Goal: Find contact information: Find contact information

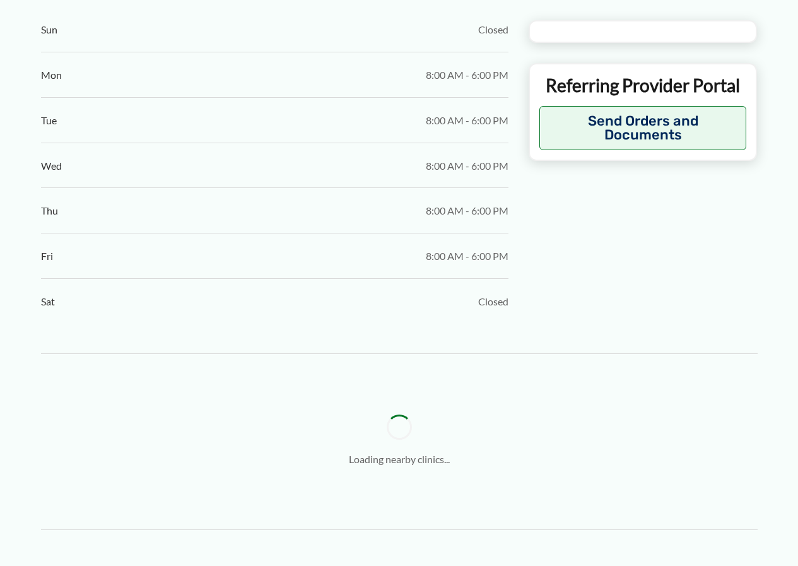
scroll to position [757, 0]
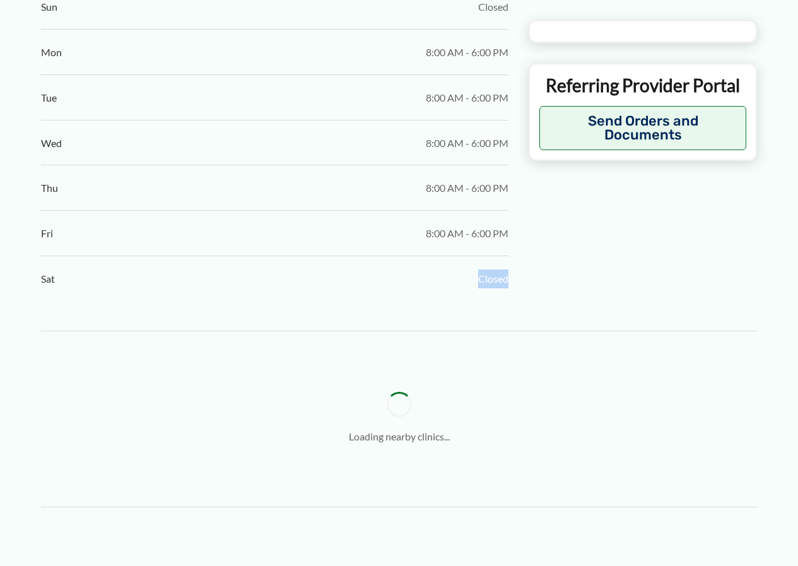
drag, startPoint x: 539, startPoint y: 272, endPoint x: 374, endPoint y: 275, distance: 165.3
type input "**********"
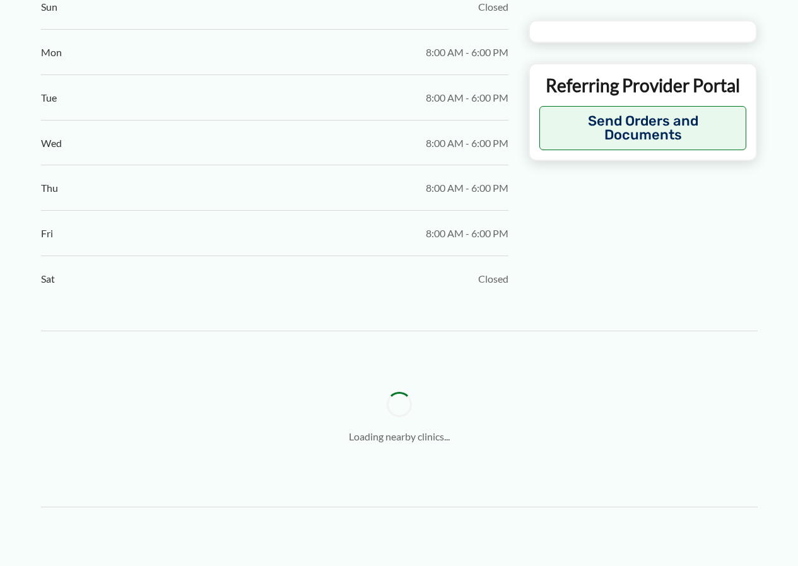
type input "**********"
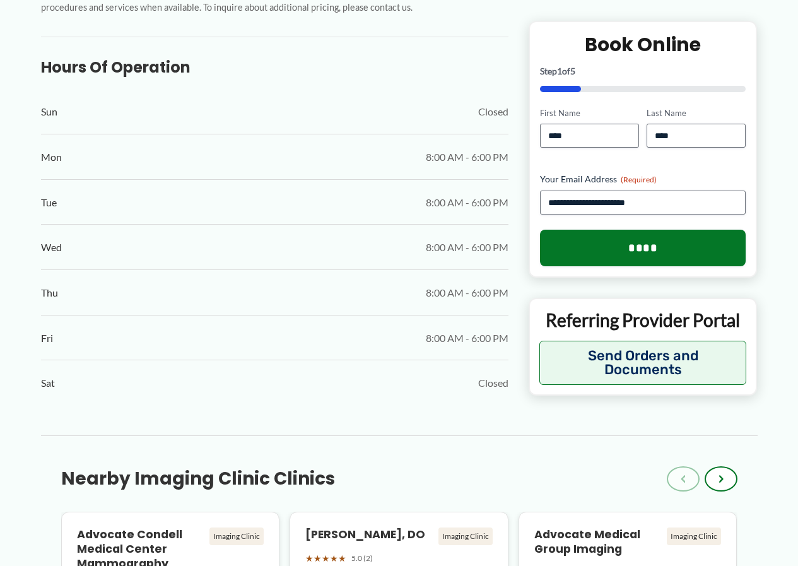
scroll to position [640, 0]
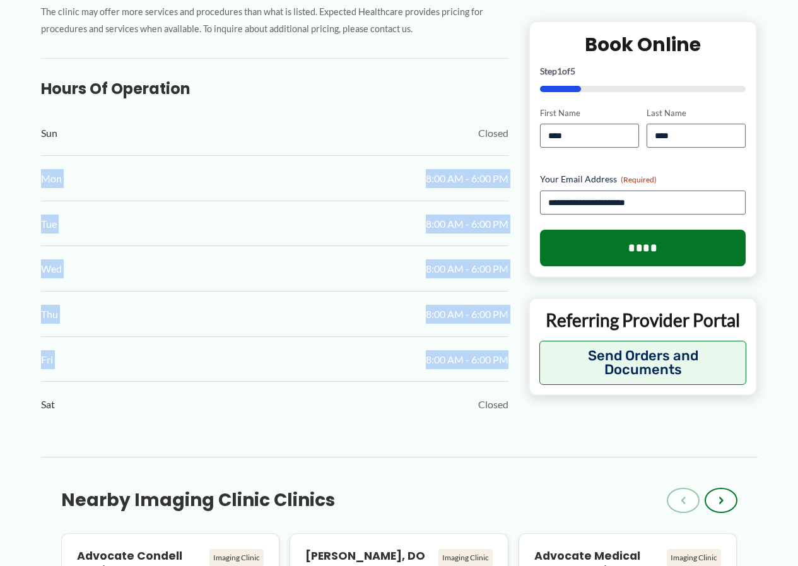
drag, startPoint x: 37, startPoint y: 180, endPoint x: 511, endPoint y: 365, distance: 509.2
click at [511, 365] on div "← Back to Map Libertyville Imaging Center ★ ★ ★ ★ ★ 3.2 (53) Imaging Clinic 333…" at bounding box center [399, 319] width 757 height 1760
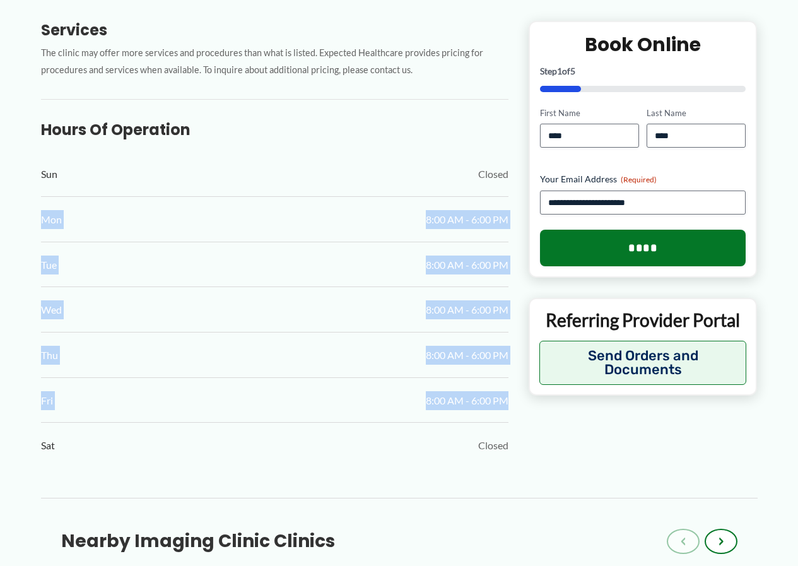
scroll to position [577, 0]
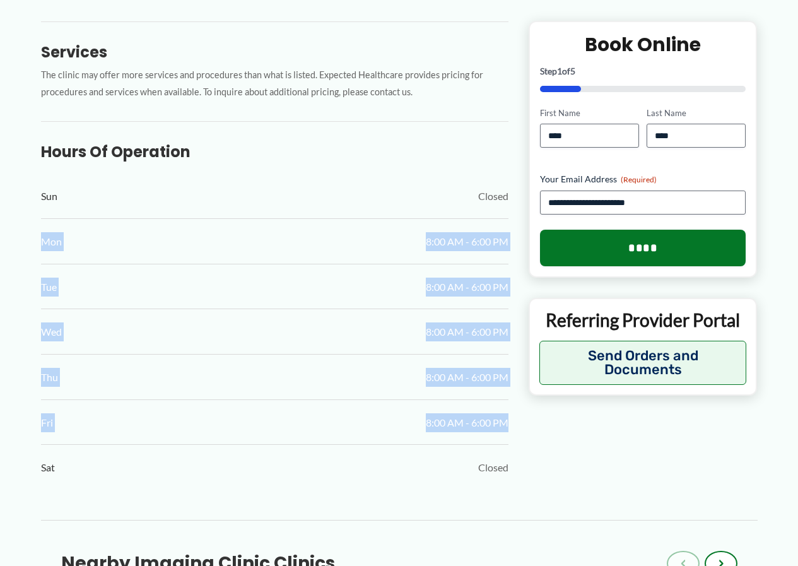
click at [265, 373] on div "Thu 8:00 AM - 6:00 PM" at bounding box center [274, 377] width 467 height 45
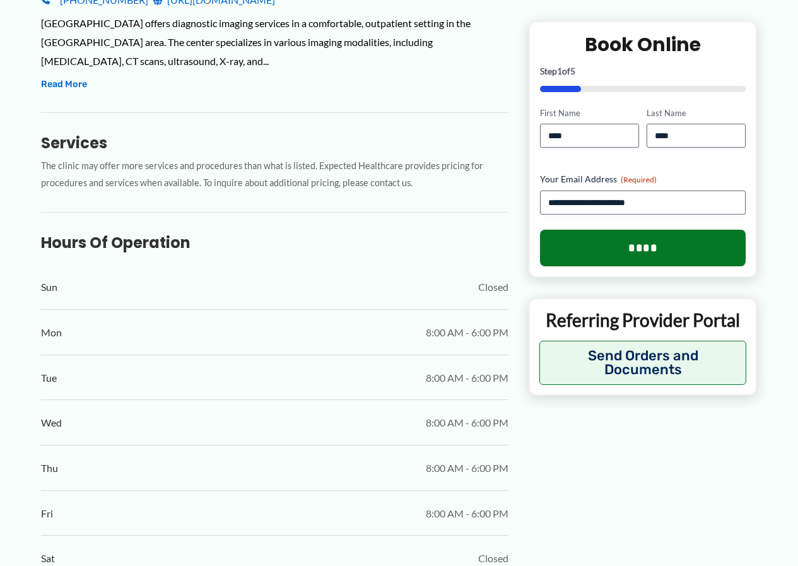
scroll to position [514, 0]
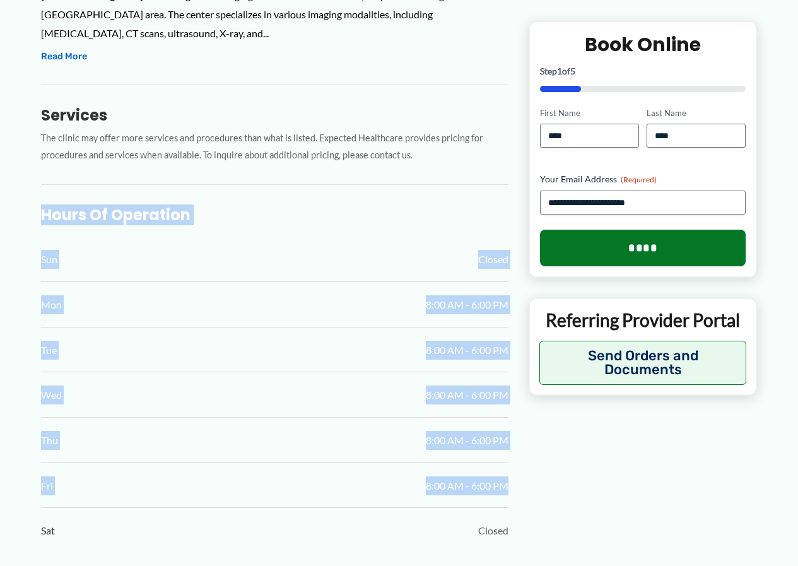
drag, startPoint x: 40, startPoint y: 213, endPoint x: 522, endPoint y: 497, distance: 559.9
click at [522, 497] on div "← Back to Map Libertyville Imaging Center ★ ★ ★ ★ ★ 3.2 (53) Imaging Clinic 333…" at bounding box center [399, 445] width 757 height 1760
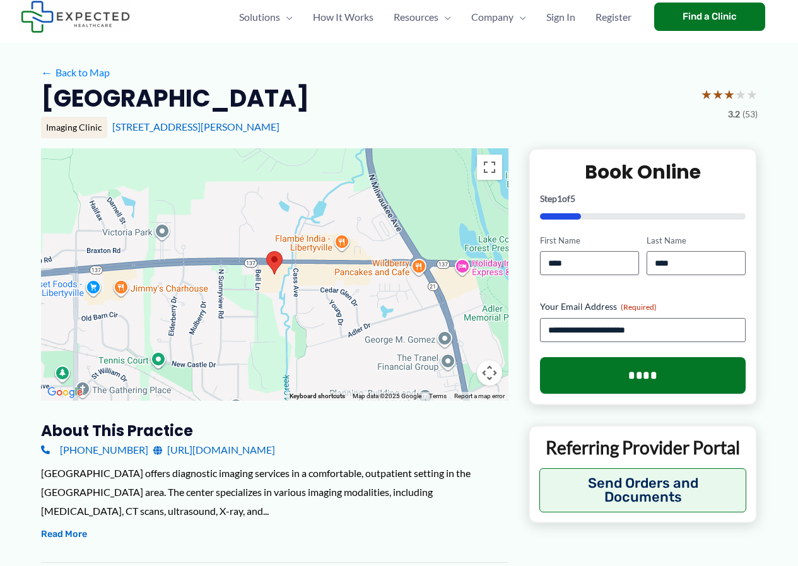
scroll to position [0, 0]
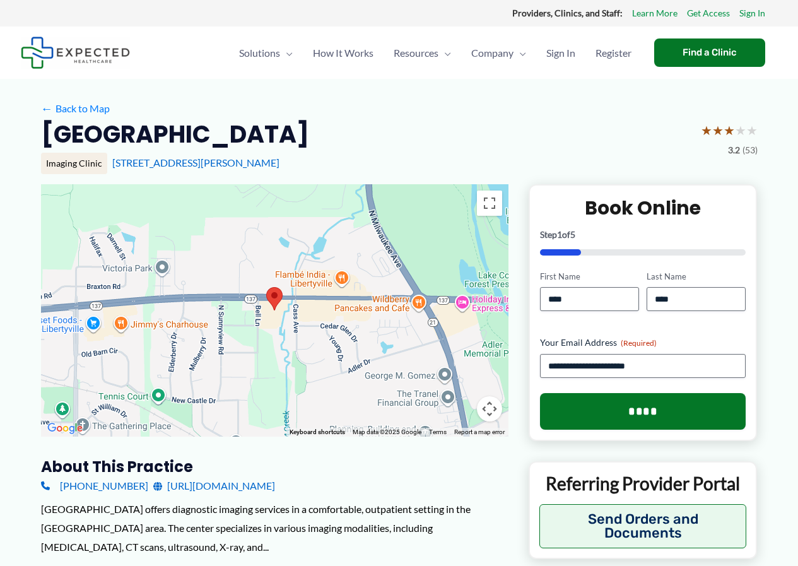
drag, startPoint x: 47, startPoint y: 135, endPoint x: 539, endPoint y: 150, distance: 492.3
click at [539, 150] on div "Libertyville Imaging Center ★ ★ ★ ★ ★ 3.2 (53)" at bounding box center [399, 139] width 717 height 40
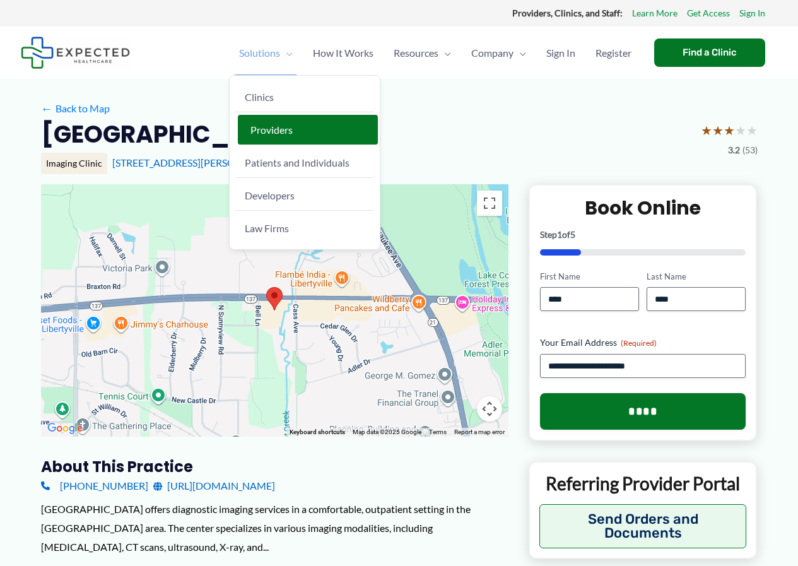
click at [274, 131] on span "Providers" at bounding box center [271, 130] width 42 height 12
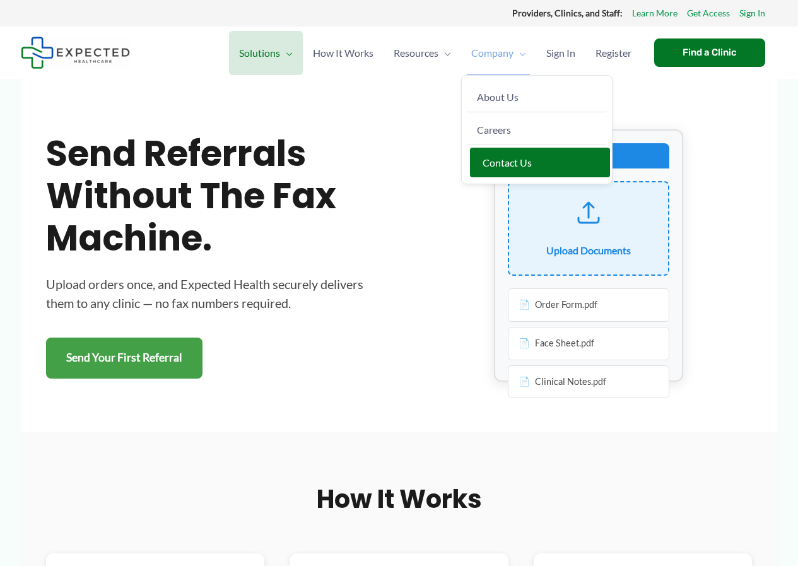
click at [531, 164] on link "Contact Us" at bounding box center [540, 163] width 140 height 30
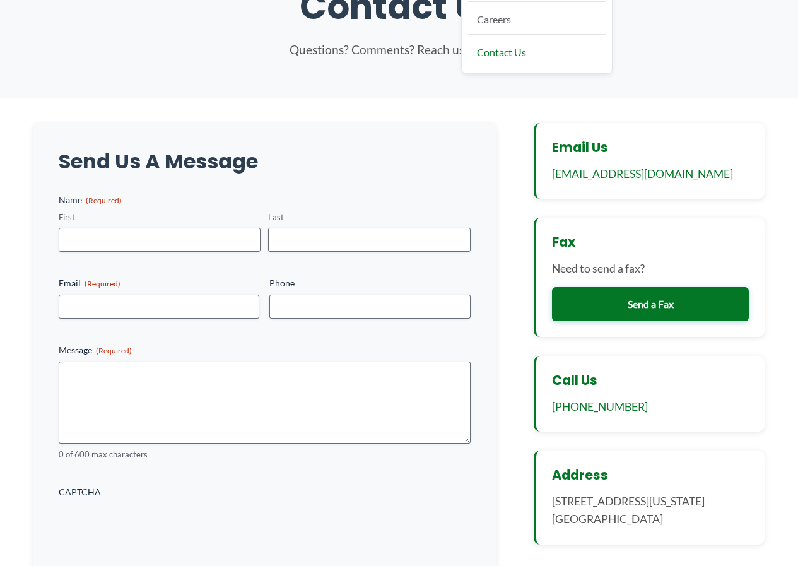
scroll to position [63, 0]
